Goal: Complete application form

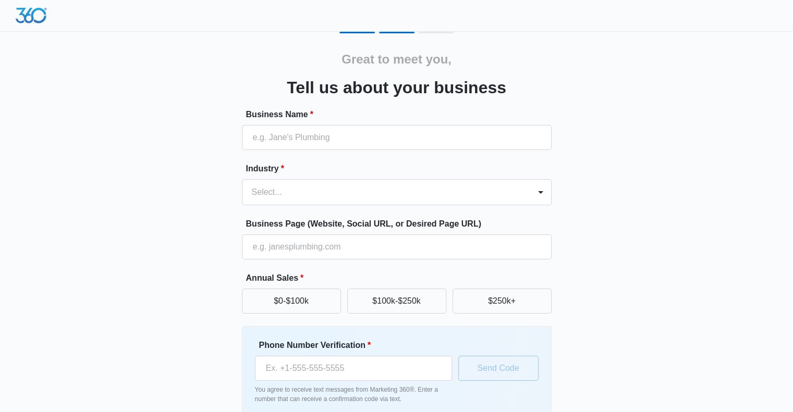
scroll to position [54, 0]
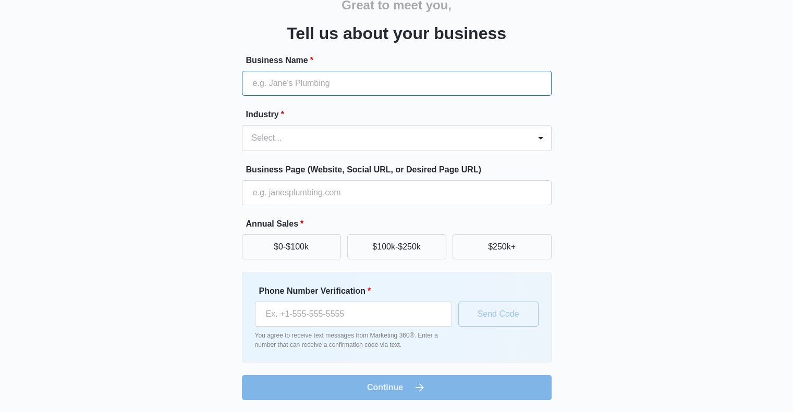
click at [279, 86] on input "Business Name *" at bounding box center [397, 83] width 310 height 25
type input "Lotus Counseling and Wellness Center"
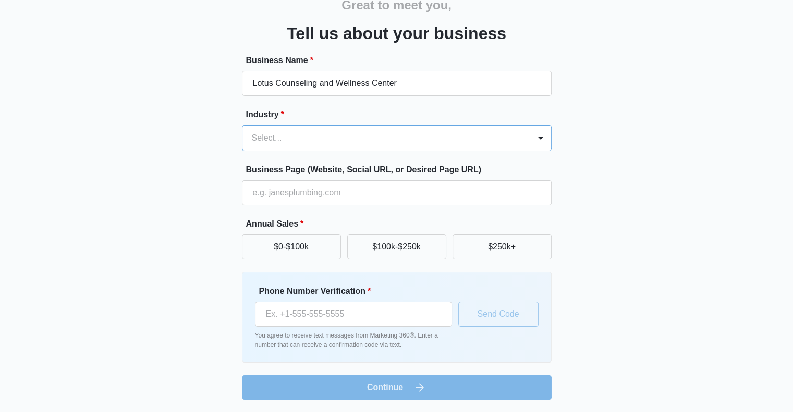
click at [425, 131] on div at bounding box center [384, 138] width 265 height 15
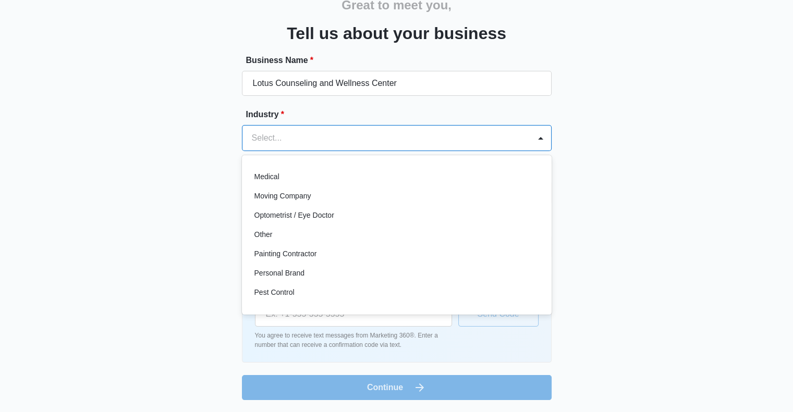
scroll to position [573, 0]
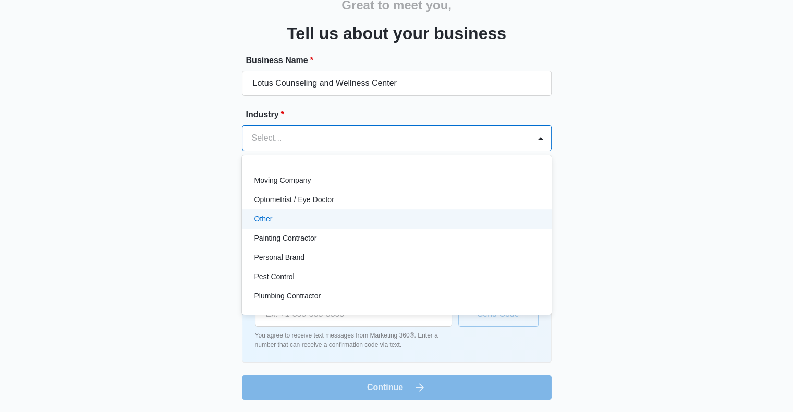
click at [314, 219] on div "Other" at bounding box center [395, 219] width 283 height 11
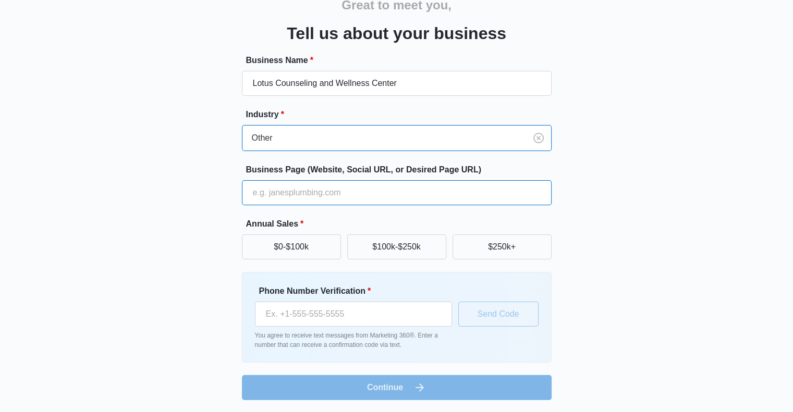
click at [287, 193] on input "Business Page (Website, Social URL, or Desired Page URL)" at bounding box center [397, 192] width 310 height 25
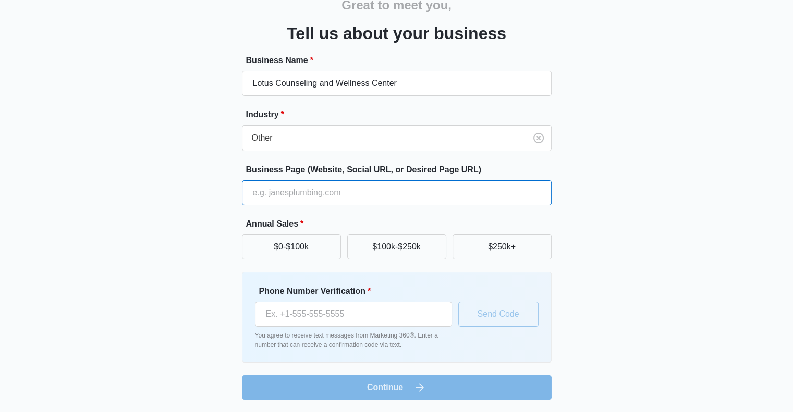
paste input "https://www.lotuscounselwellness.com/"
type input "https://www.lotuscounselwellness.com/"
click at [388, 247] on button "$100k-$250k" at bounding box center [396, 247] width 99 height 25
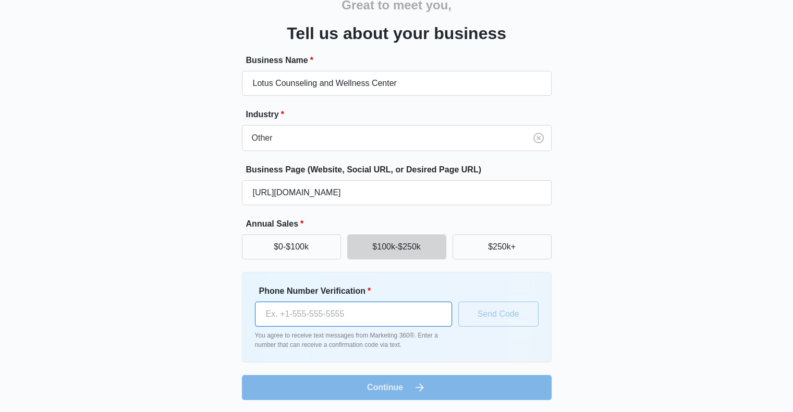
click at [265, 311] on input "Phone Number Verification *" at bounding box center [353, 314] width 197 height 25
type input "(502) 504-2992"
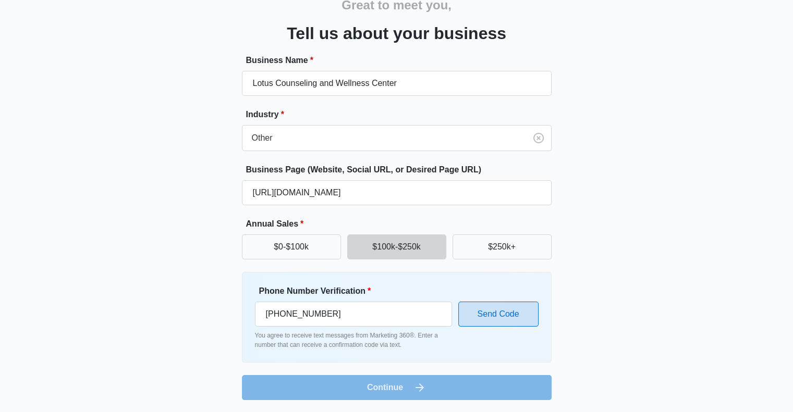
click at [516, 316] on button "Send Code" at bounding box center [498, 314] width 80 height 25
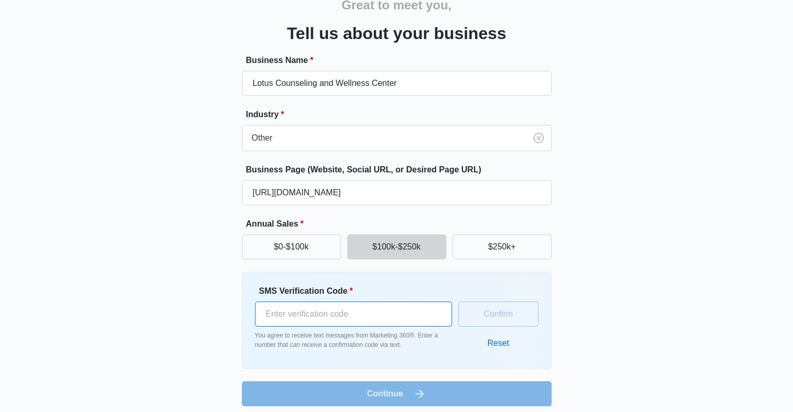
click at [299, 314] on input "SMS Verification Code *" at bounding box center [353, 314] width 197 height 25
type input "785124"
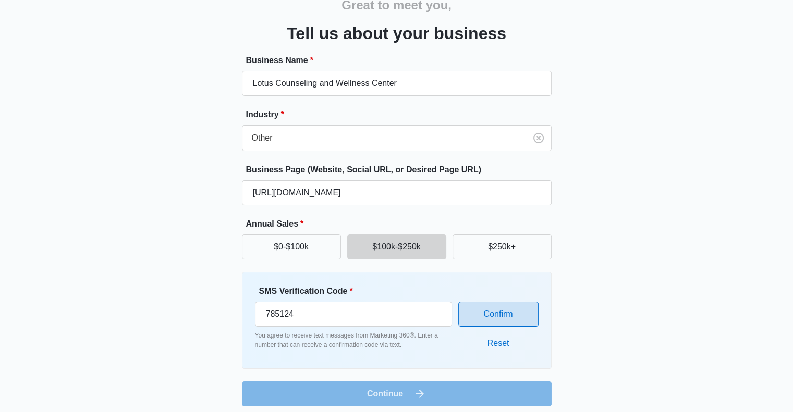
click at [510, 318] on button "Confirm" at bounding box center [498, 314] width 80 height 25
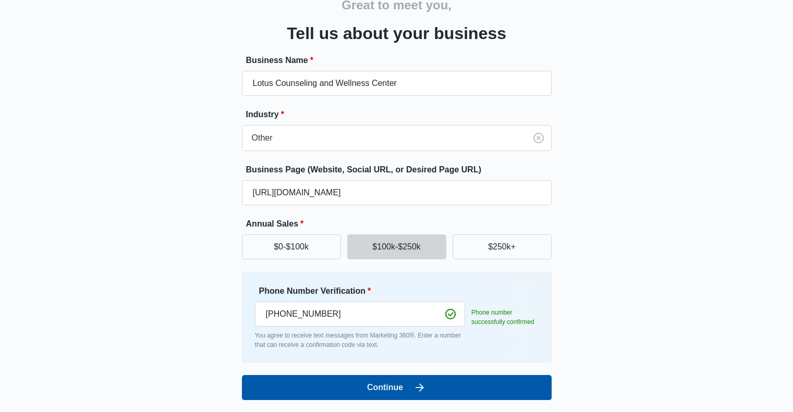
click at [337, 389] on button "Continue" at bounding box center [397, 387] width 310 height 25
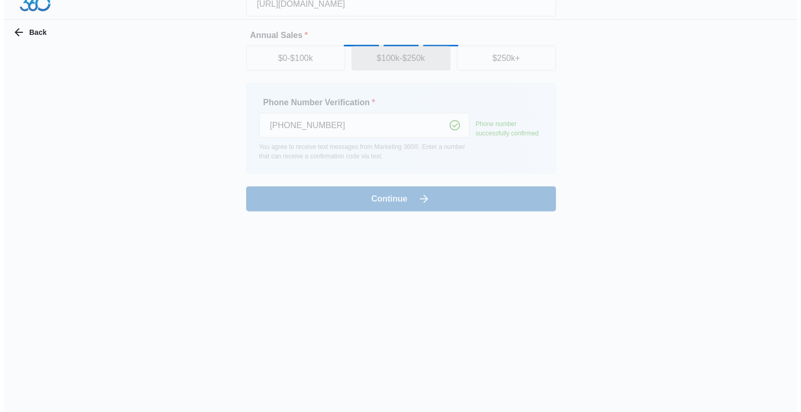
scroll to position [0, 0]
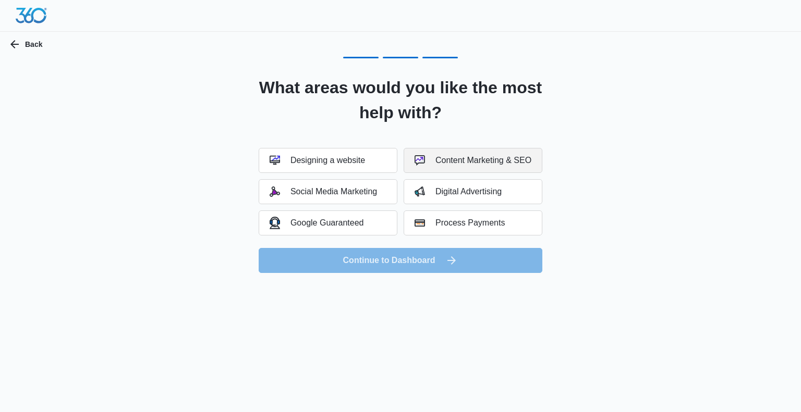
click at [476, 160] on div "Content Marketing & SEO" at bounding box center [472, 160] width 117 height 10
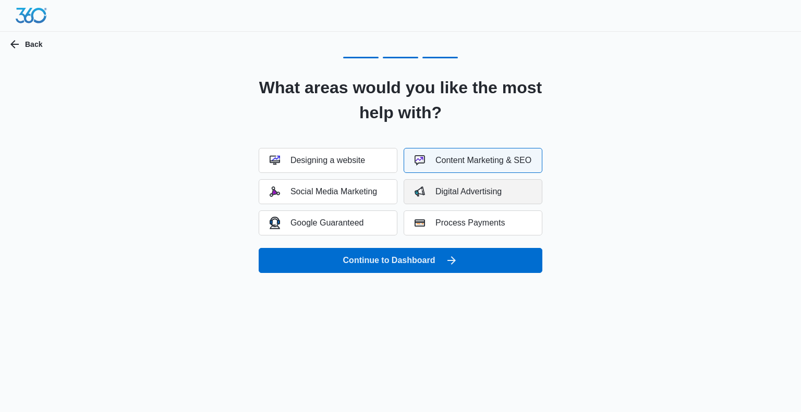
click at [460, 190] on div "Digital Advertising" at bounding box center [457, 192] width 87 height 10
click at [346, 190] on div "Social Media Marketing" at bounding box center [322, 192] width 107 height 10
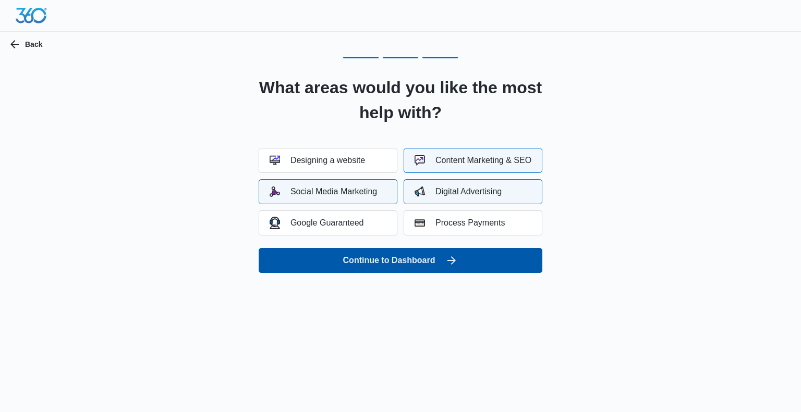
click at [338, 262] on button "Continue to Dashboard" at bounding box center [401, 260] width 284 height 25
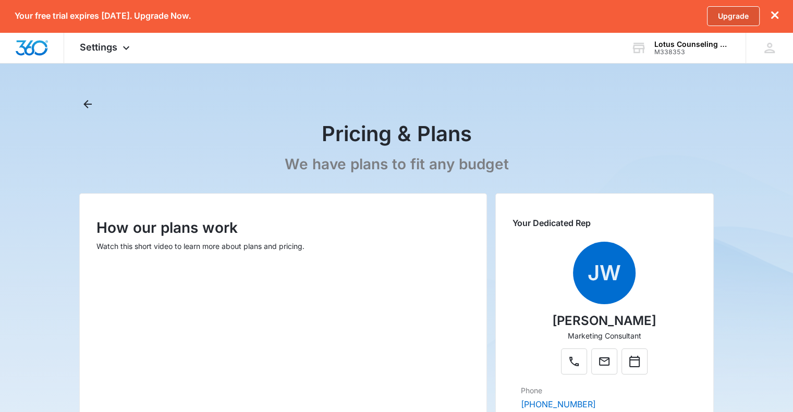
click at [721, 16] on link "Upgrade" at bounding box center [733, 16] width 53 height 20
click at [725, 14] on link "Upgrade" at bounding box center [733, 16] width 53 height 20
click at [117, 46] on div "Settings Apps Reputation Websites Forms CRM Email Shop Payments POS Ads Intelli…" at bounding box center [106, 47] width 84 height 31
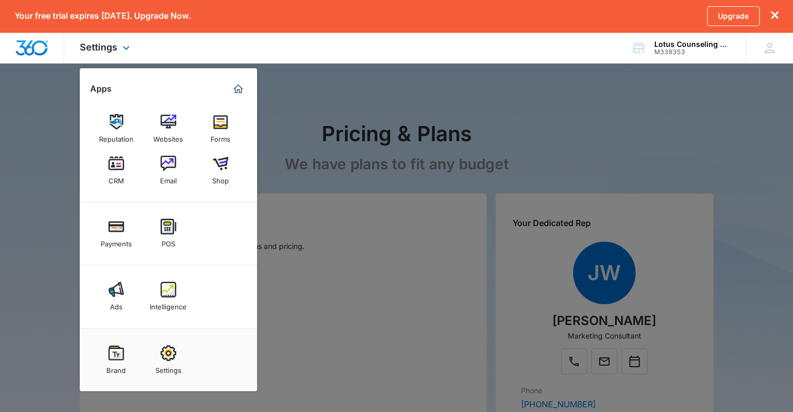
click at [237, 90] on img "Marketing 360® Dashboard" at bounding box center [238, 89] width 13 height 13
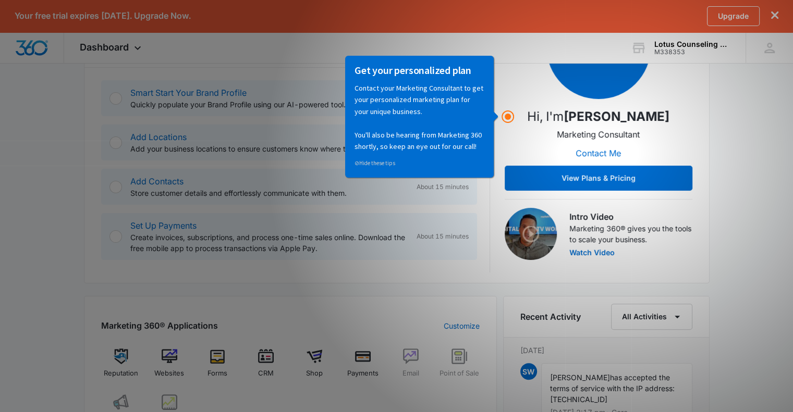
scroll to position [209, 0]
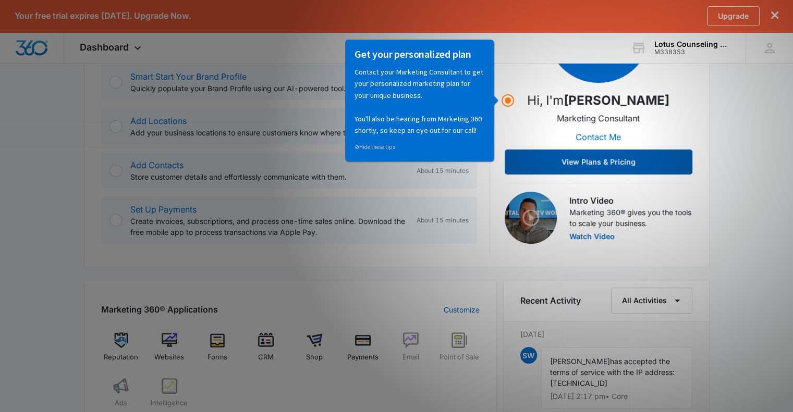
click at [598, 162] on button "View Plans & Pricing" at bounding box center [599, 162] width 188 height 25
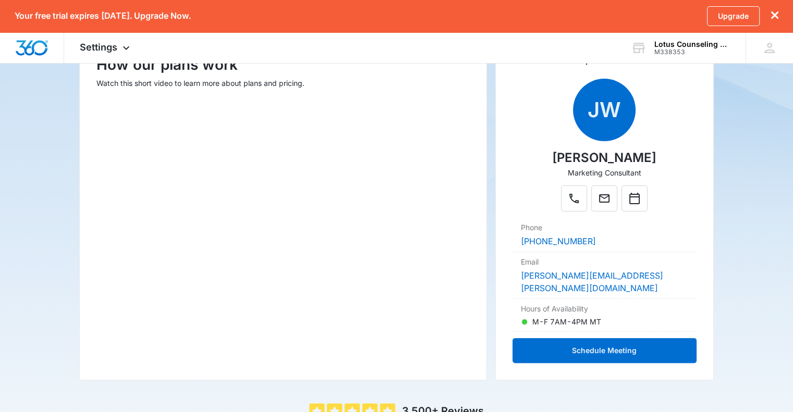
scroll to position [154, 0]
